Goal: Book appointment/travel/reservation

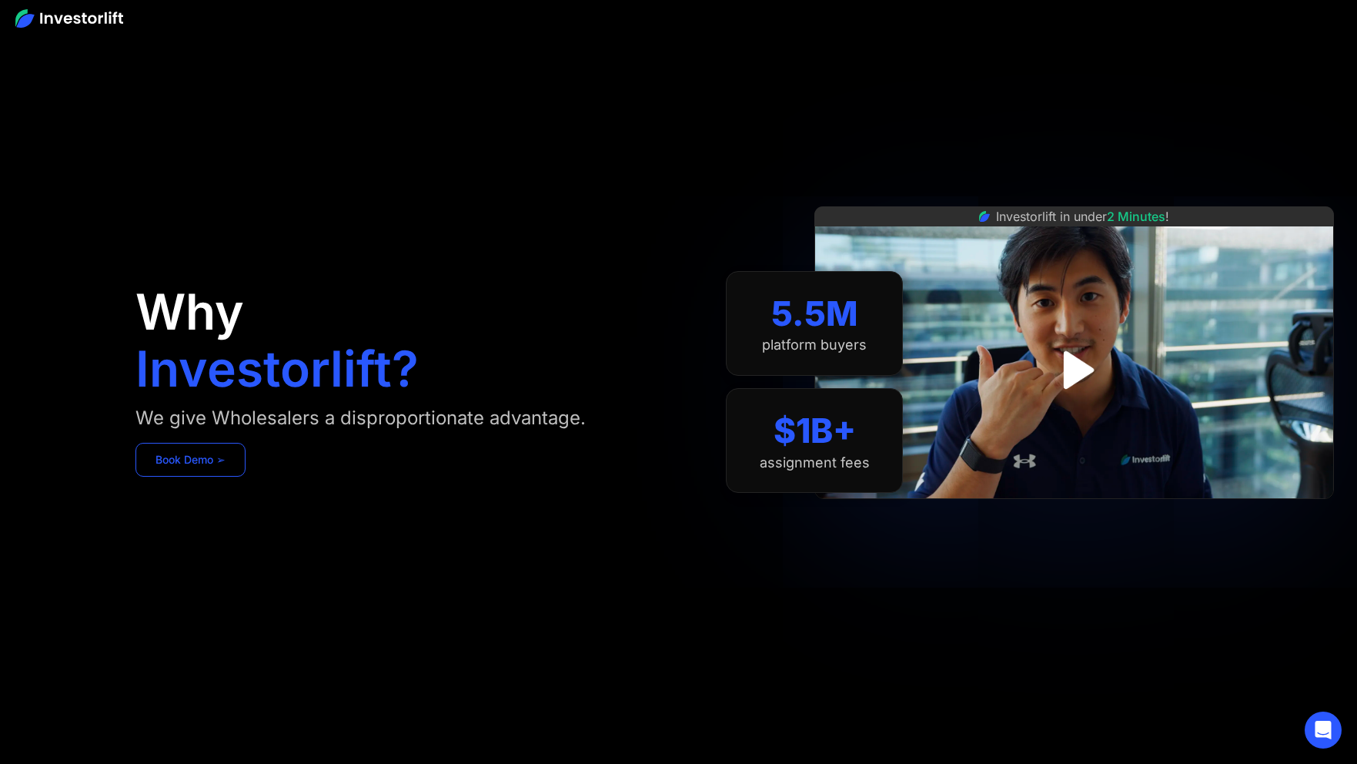
click at [212, 456] on link "Book Demo ➢" at bounding box center [190, 460] width 110 height 34
